Goal: Entertainment & Leisure: Consume media (video, audio)

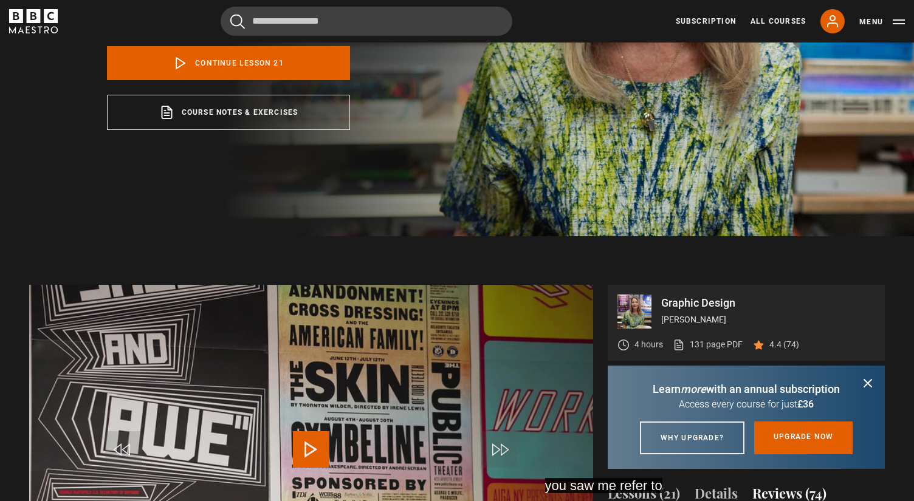
scroll to position [0, 2396]
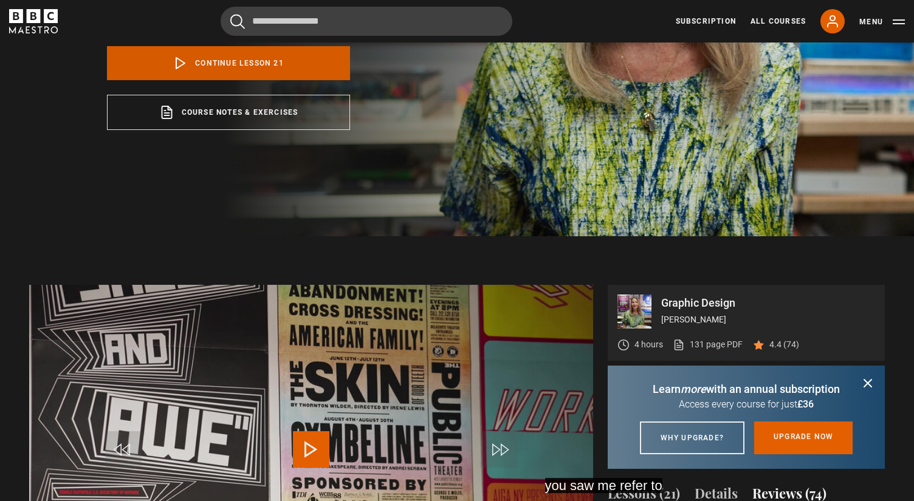
click at [250, 64] on link "Continue lesson 21" at bounding box center [228, 63] width 243 height 34
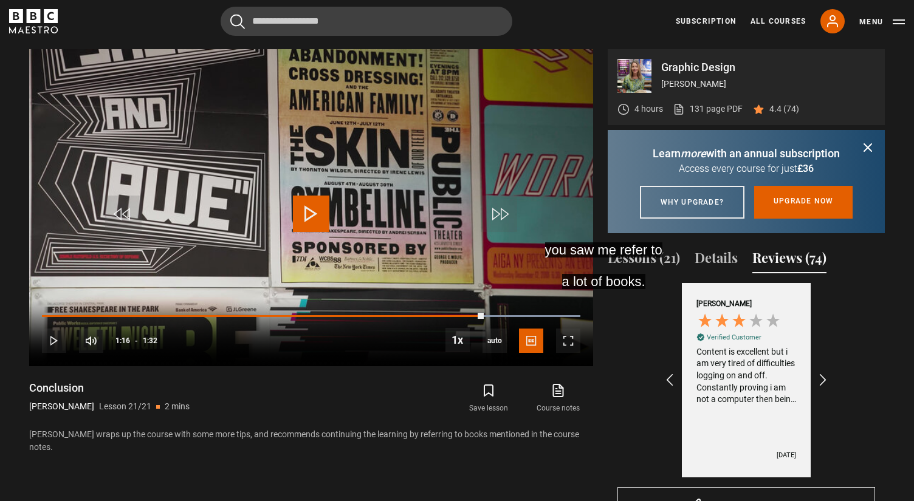
scroll to position [507, 0]
click at [658, 272] on button "Lessons (21)" at bounding box center [644, 260] width 72 height 26
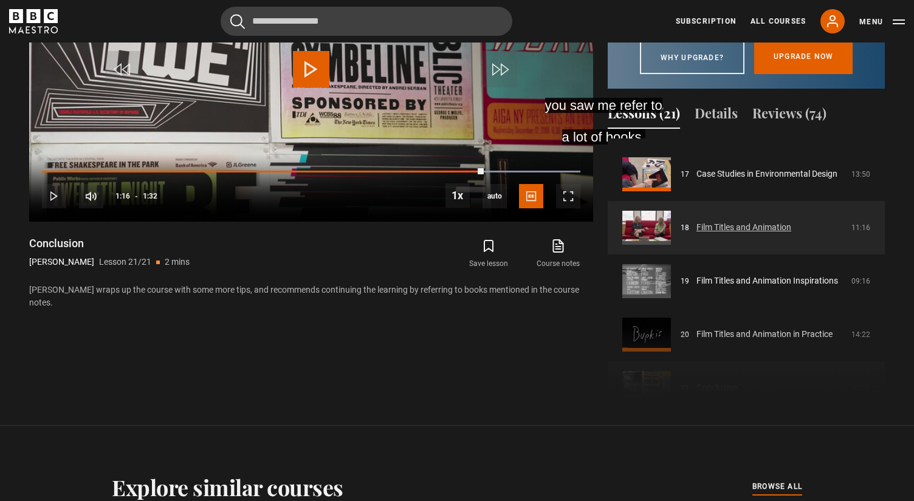
scroll to position [897, 0]
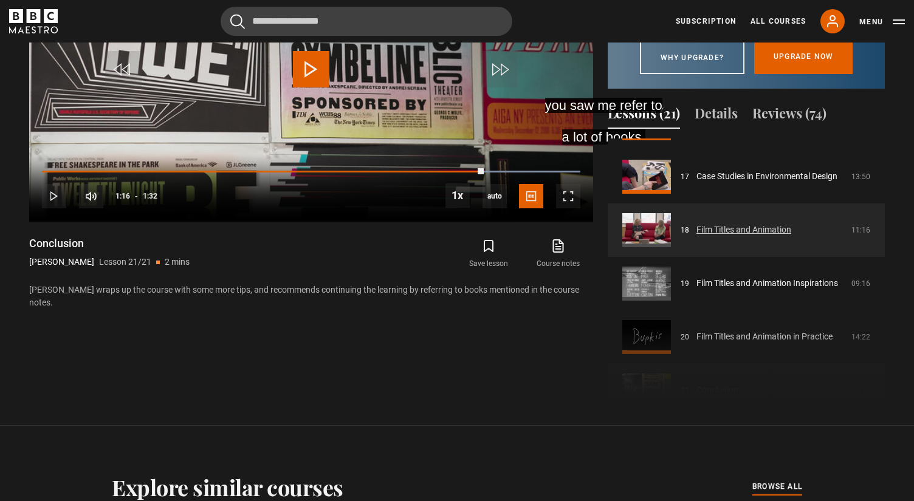
click at [725, 236] on link "Film Titles and Animation" at bounding box center [743, 230] width 95 height 13
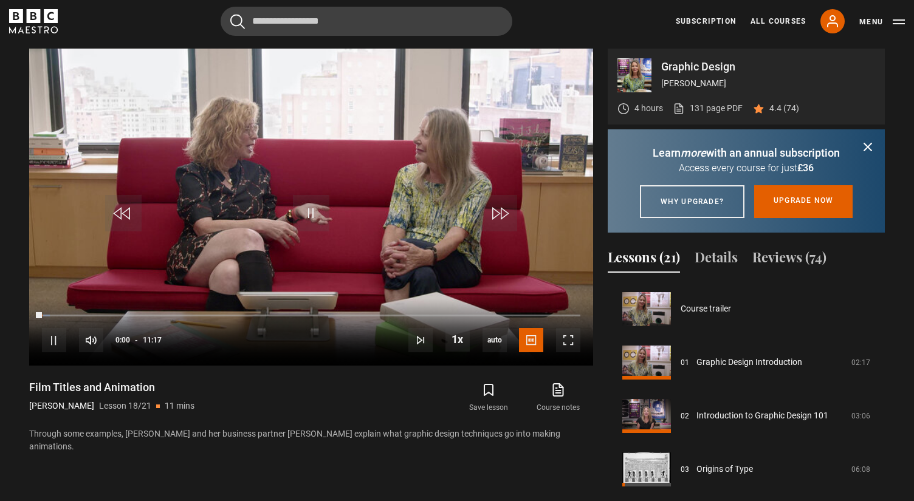
scroll to position [909, 0]
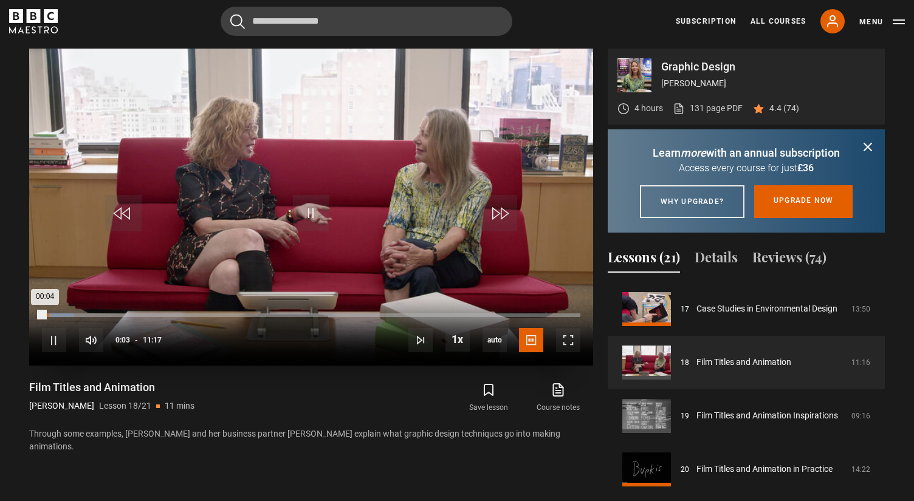
click at [45, 313] on div "00:04" at bounding box center [43, 315] width 3 height 4
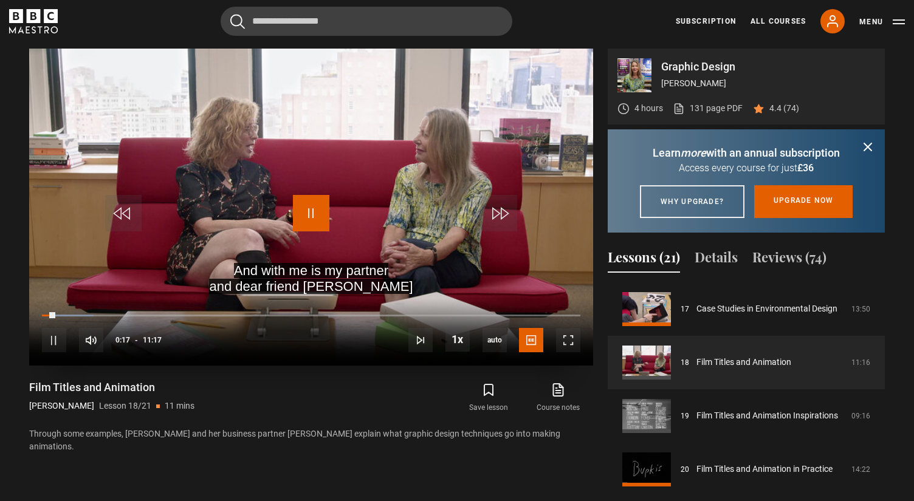
click at [307, 216] on span "Video Player" at bounding box center [311, 213] width 36 height 36
